Goal: Find specific fact

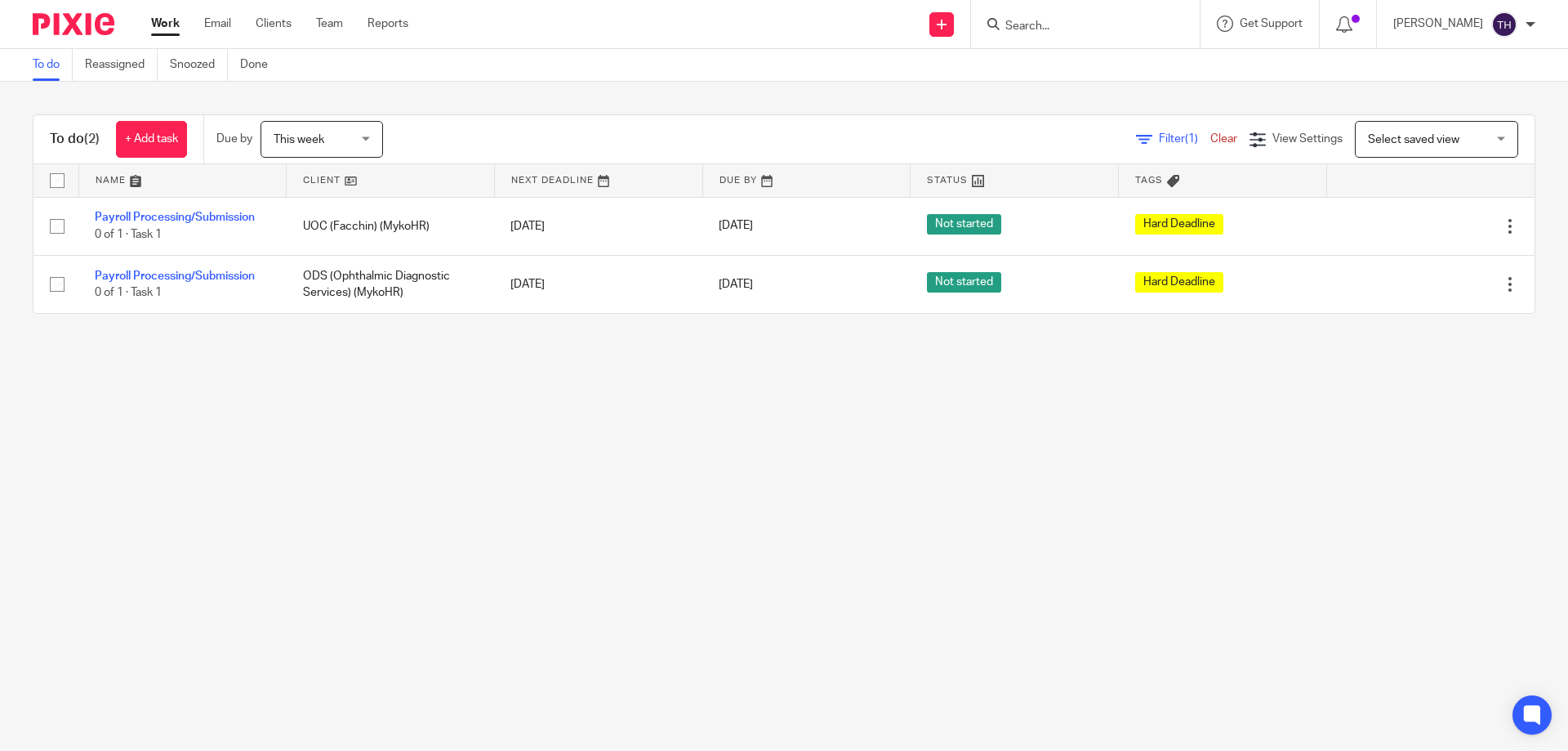
click at [329, 530] on main "To do Reassigned Snoozed Done To do (2) + Add task Due by This week This week […" at bounding box center [784, 376] width 1568 height 751
click at [1113, 29] on input "Search" at bounding box center [1077, 27] width 147 height 15
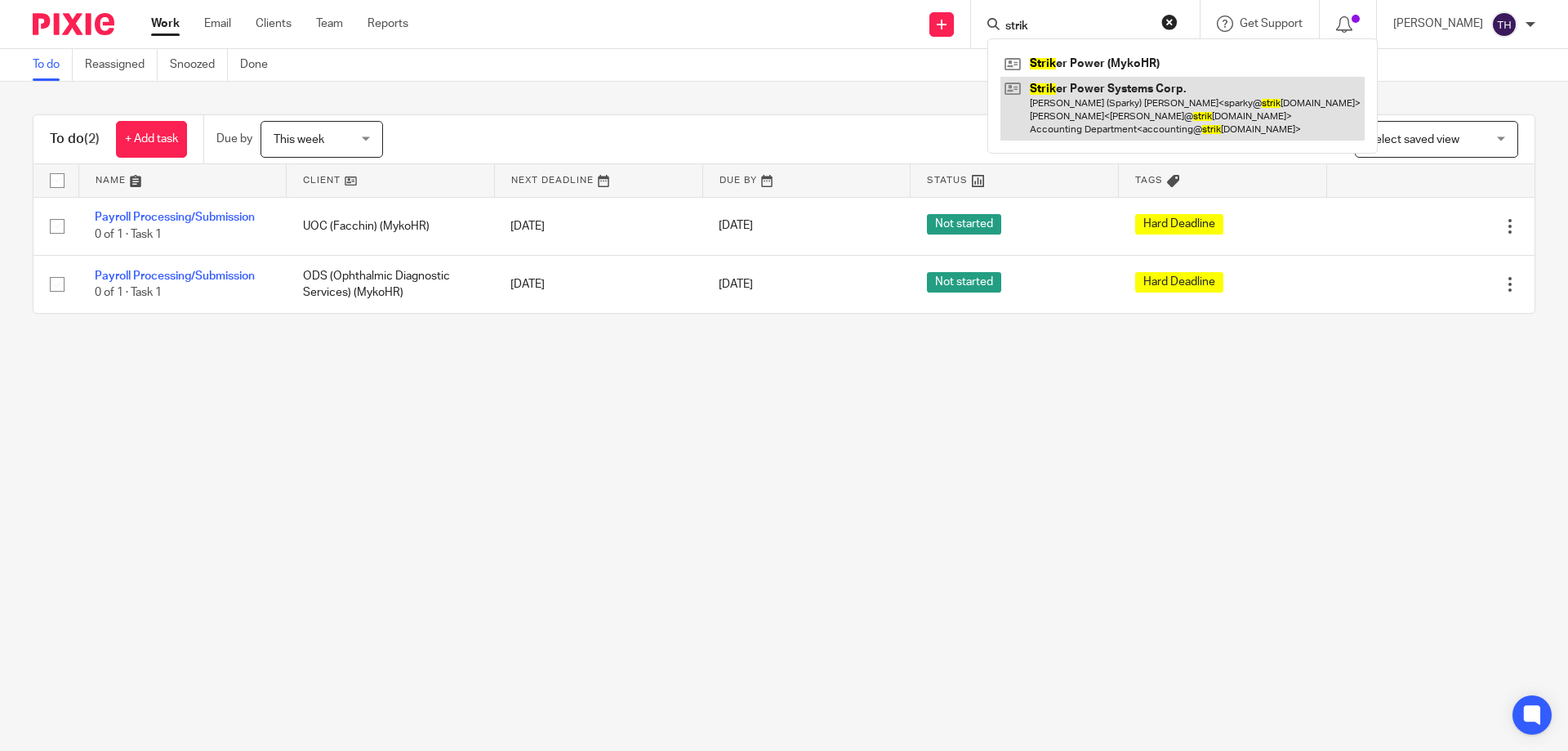
type input "strik"
click at [1078, 97] on link at bounding box center [1181, 109] width 364 height 65
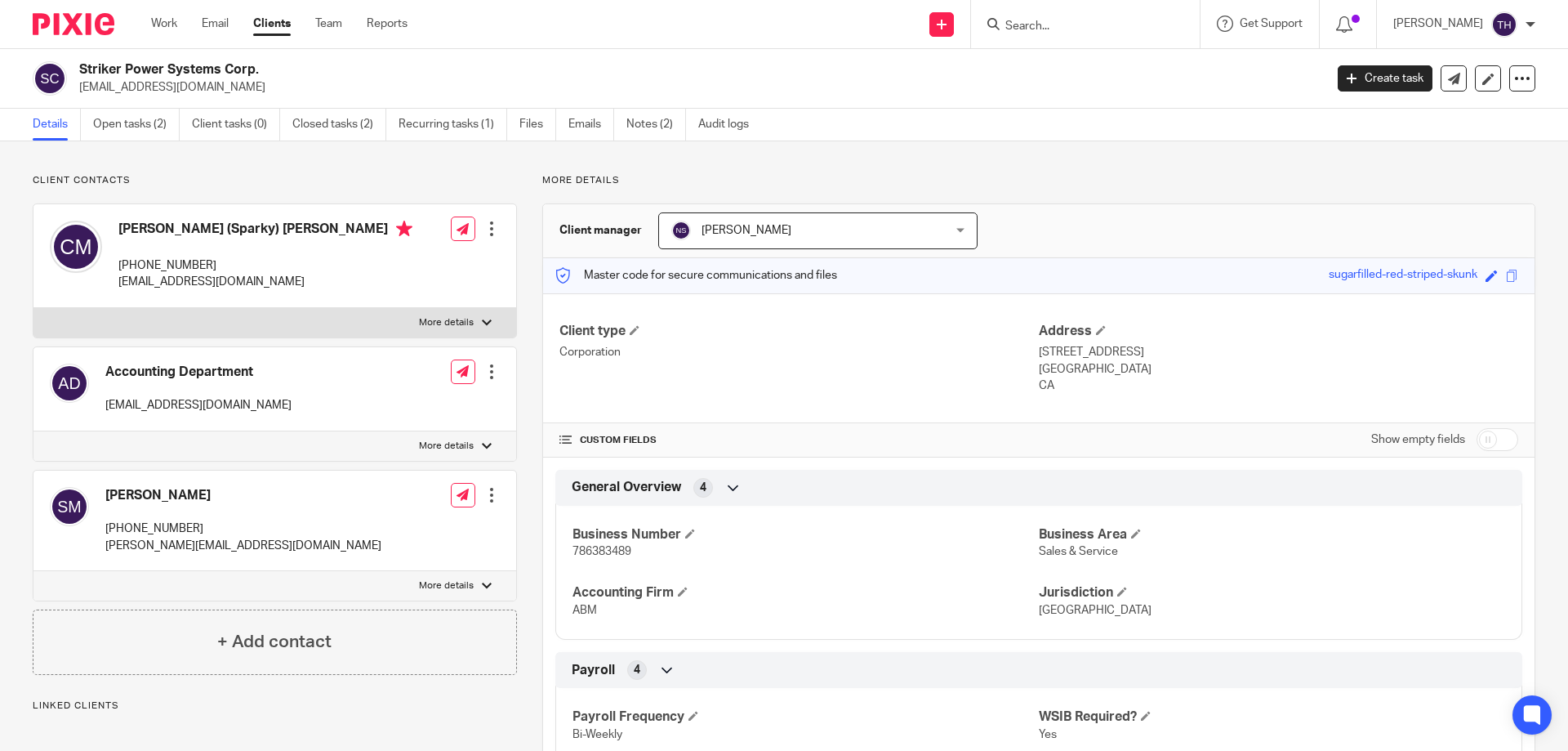
click at [596, 551] on span "786383489" at bounding box center [601, 552] width 59 height 11
copy span "786383489"
click at [1089, 26] on input "Search" at bounding box center [1077, 27] width 147 height 15
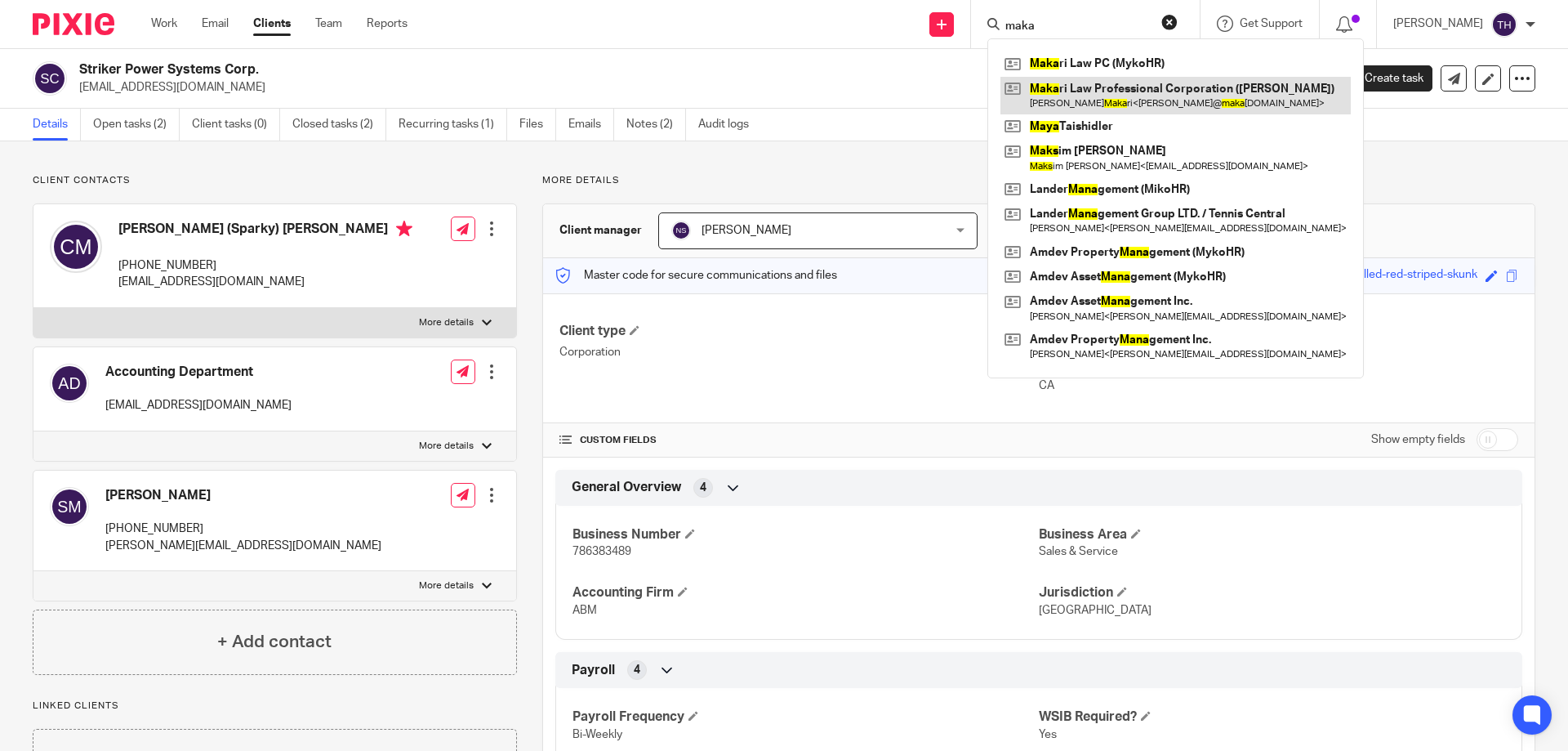
type input "maka"
click at [1137, 96] on link at bounding box center [1175, 96] width 350 height 37
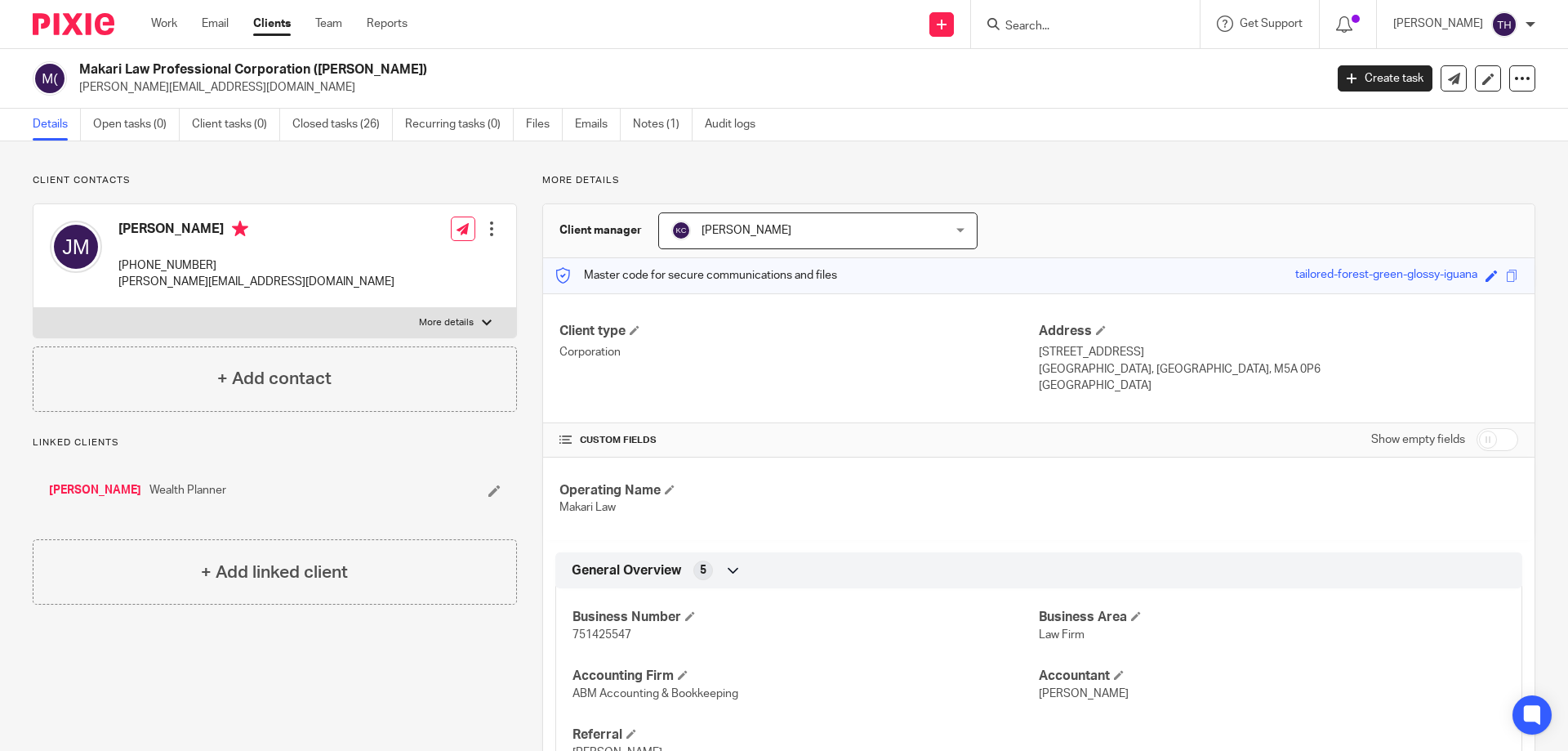
click at [604, 639] on span "751425547" at bounding box center [601, 635] width 59 height 11
copy span "751425547"
click at [1048, 27] on input "Search" at bounding box center [1077, 27] width 147 height 15
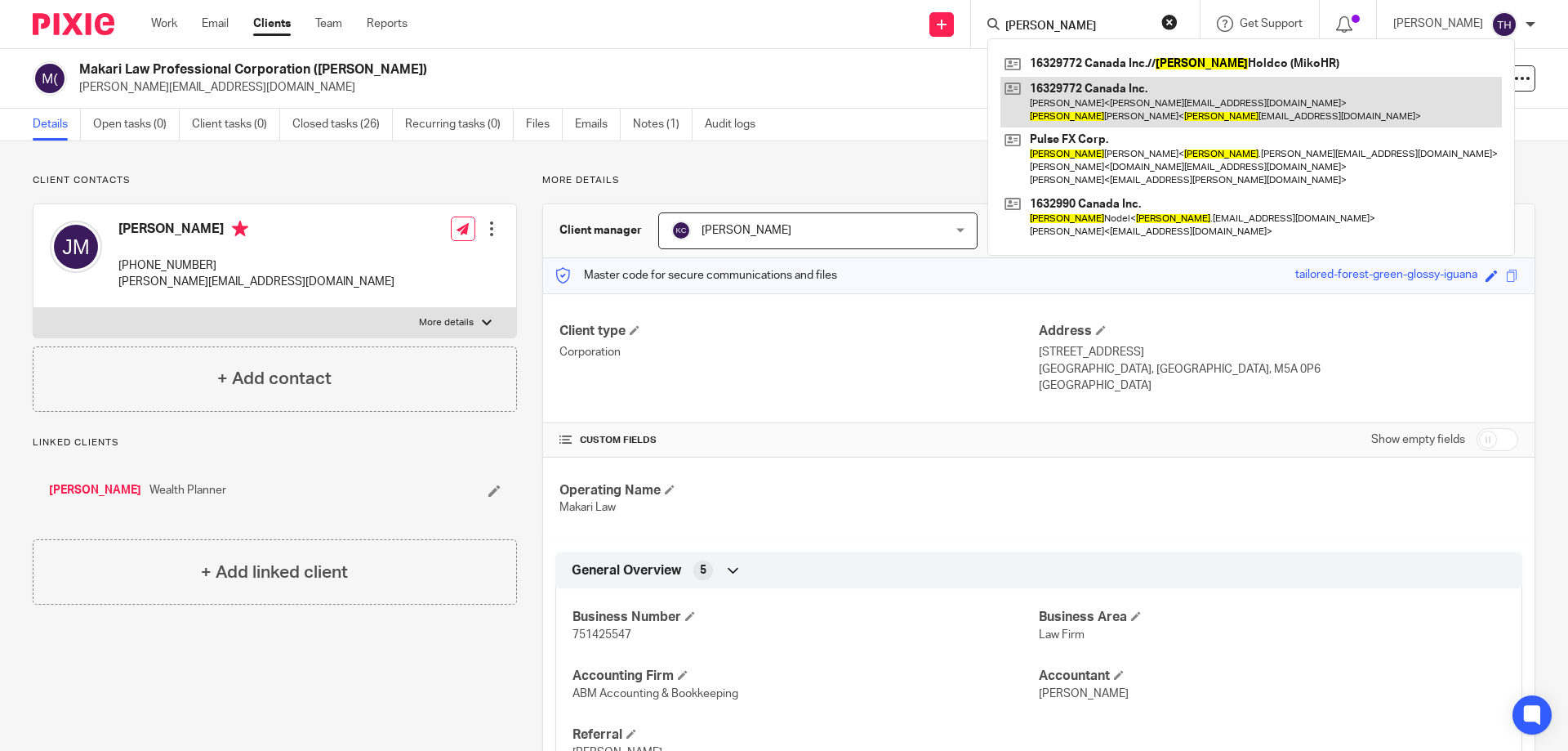
type input "[PERSON_NAME]"
click at [1114, 101] on link at bounding box center [1251, 102] width 502 height 51
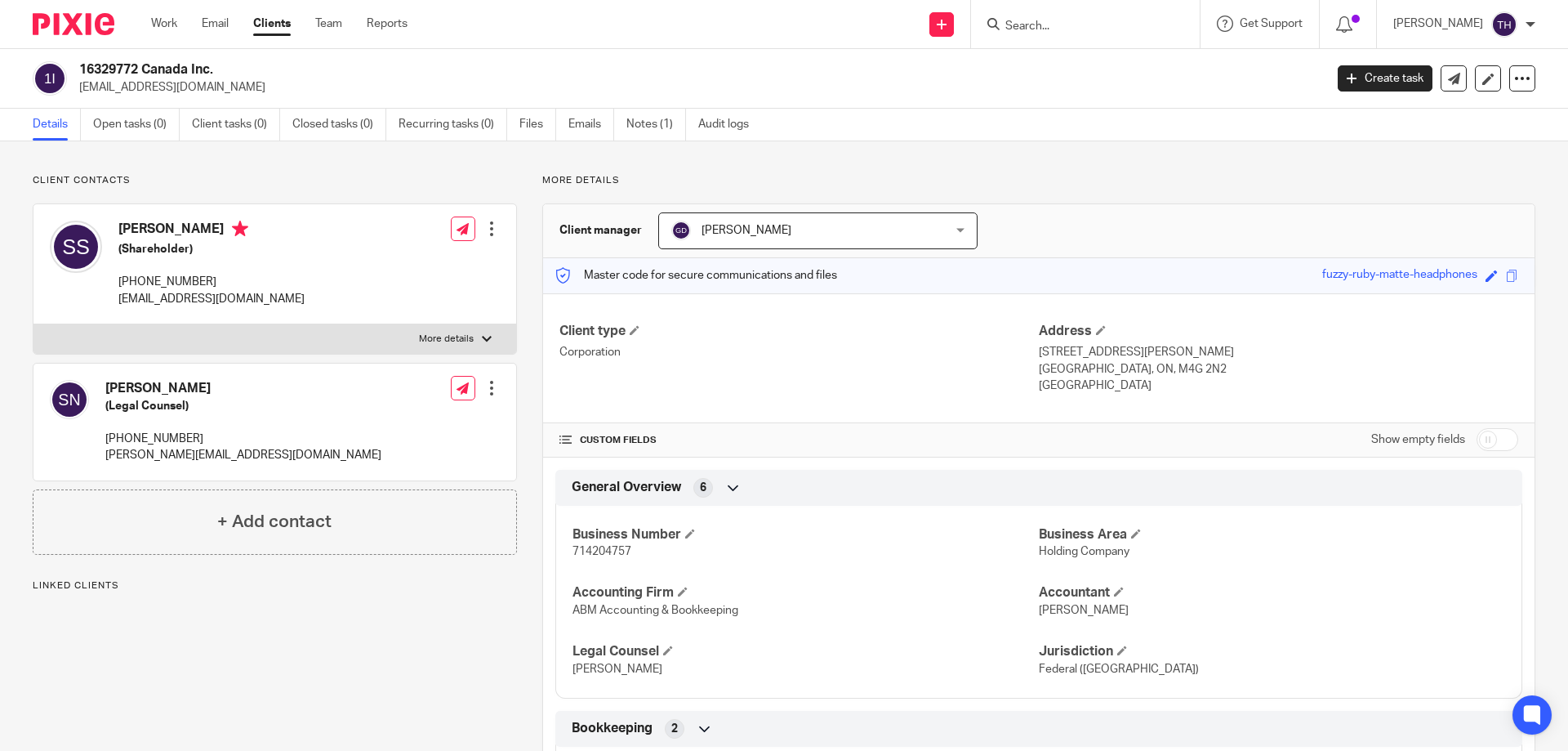
click at [615, 563] on div "Business Number 714204757 Business Area Holding Company Accounting Firm ABM Acc…" at bounding box center [1038, 596] width 967 height 205
copy span "714204757"
